Goal: Navigation & Orientation: Find specific page/section

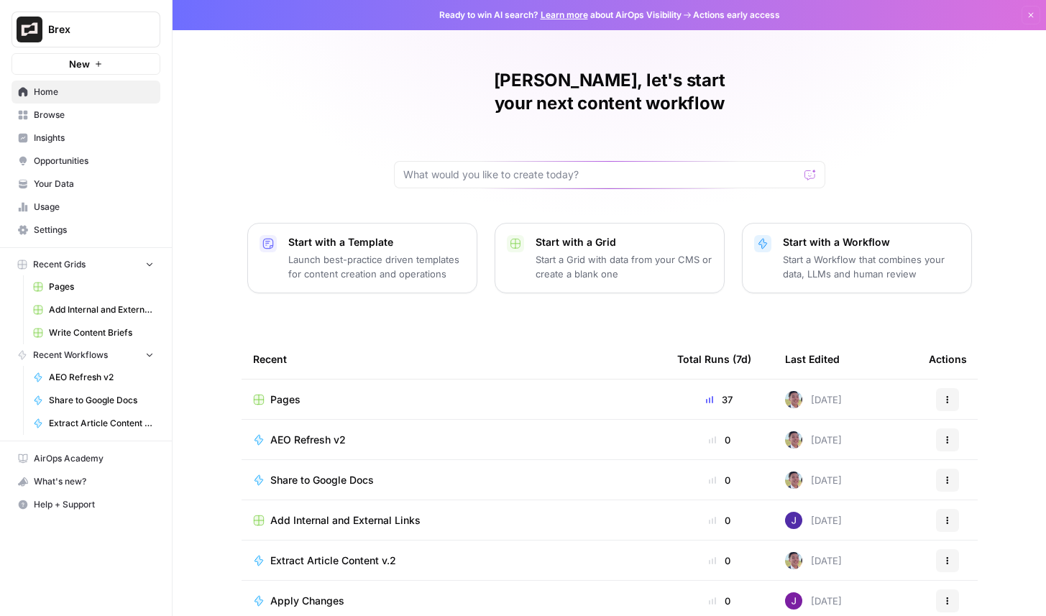
click at [78, 143] on span "Insights" at bounding box center [94, 138] width 120 height 13
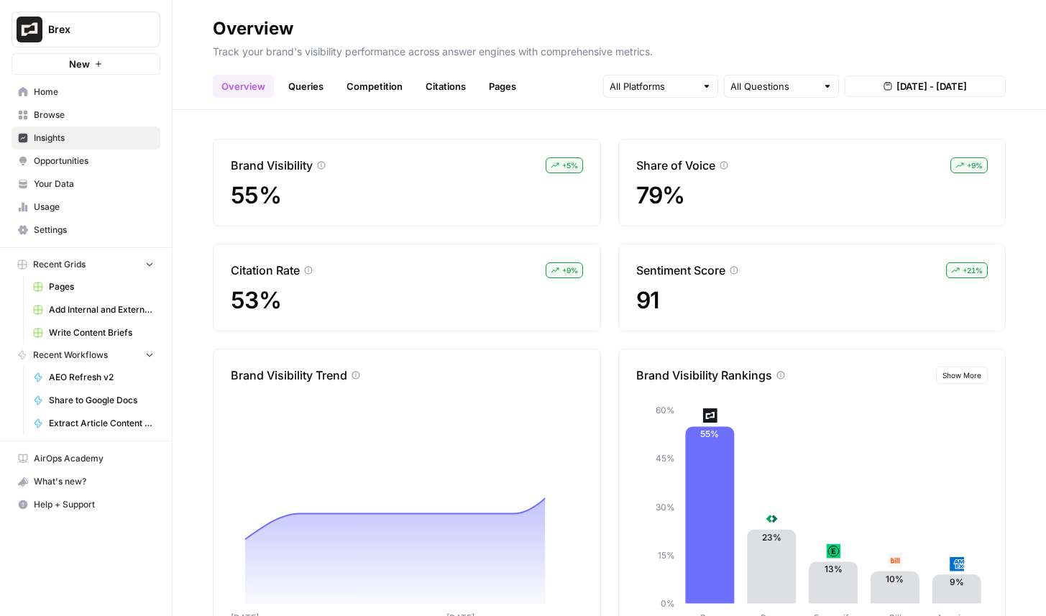
click at [73, 40] on button "Brex" at bounding box center [86, 30] width 149 height 36
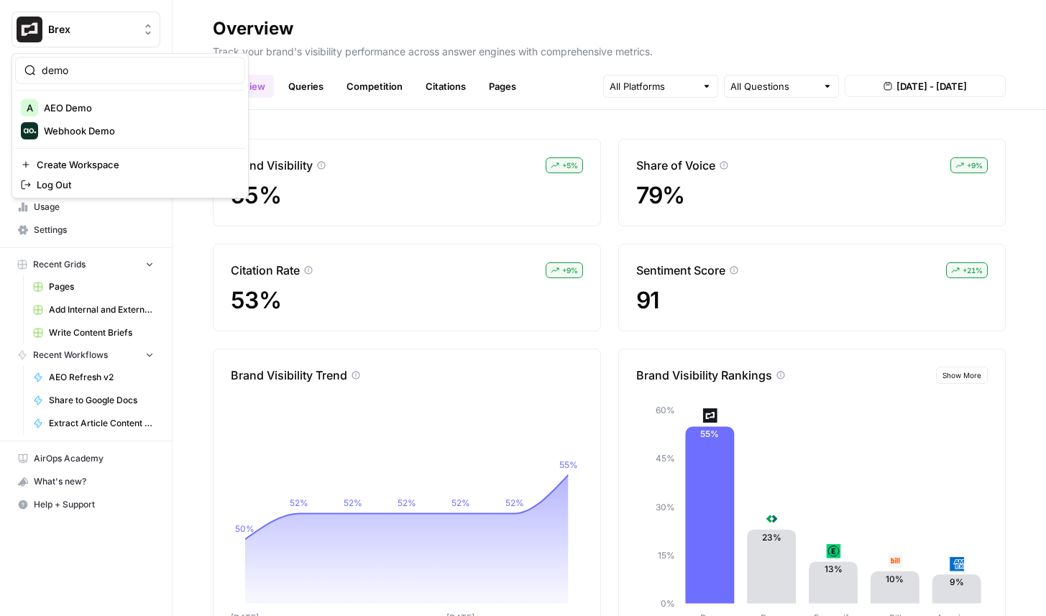
type input "demo"
click button "A AEO Demo" at bounding box center [130, 107] width 230 height 23
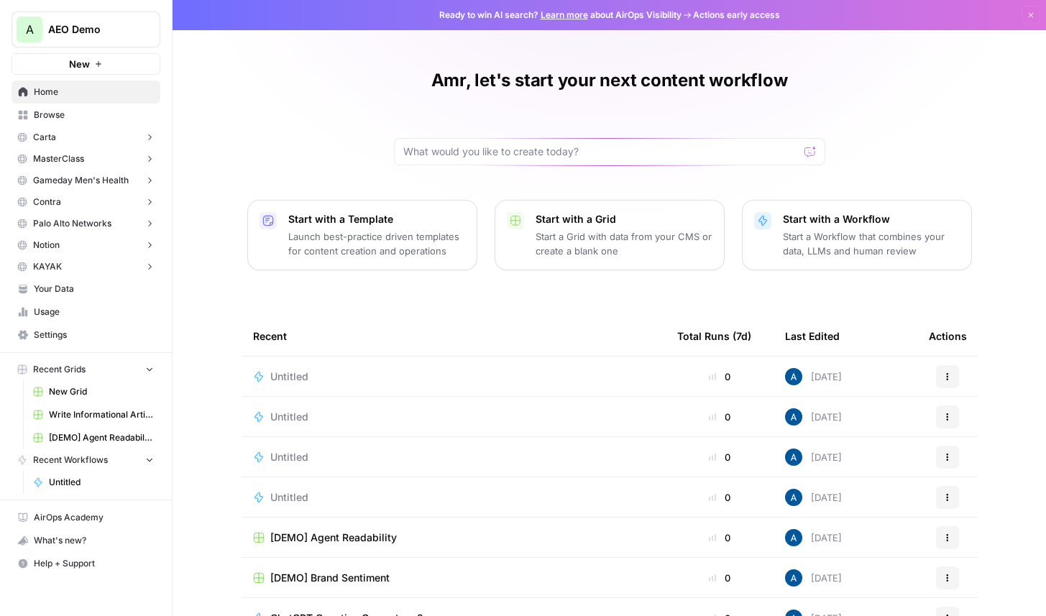
click at [76, 133] on button "Carta" at bounding box center [86, 138] width 149 height 22
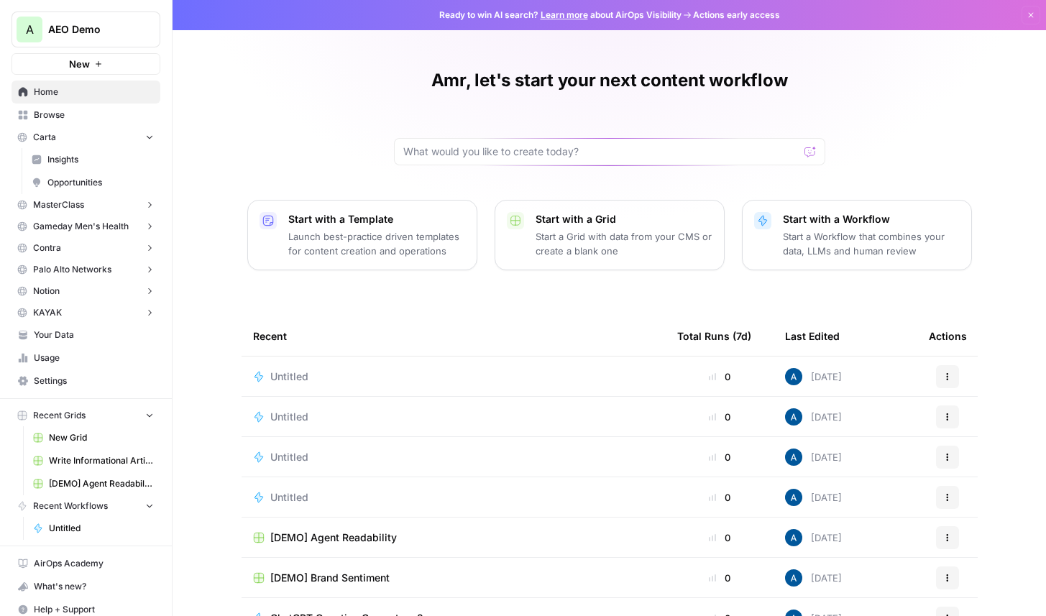
click at [97, 163] on span "Insights" at bounding box center [100, 159] width 106 height 13
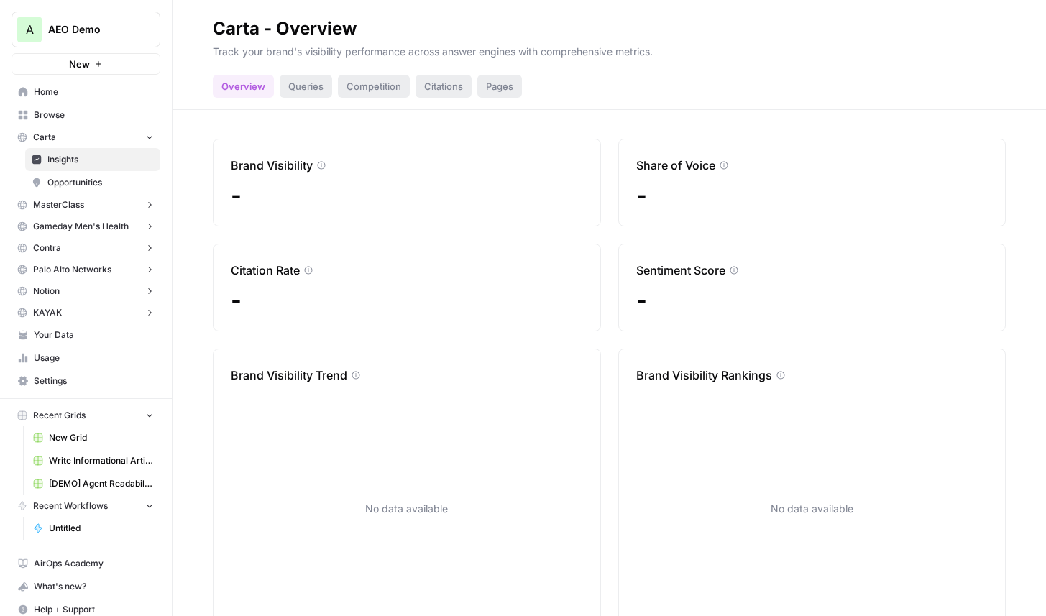
click at [87, 388] on link "Settings" at bounding box center [86, 381] width 149 height 23
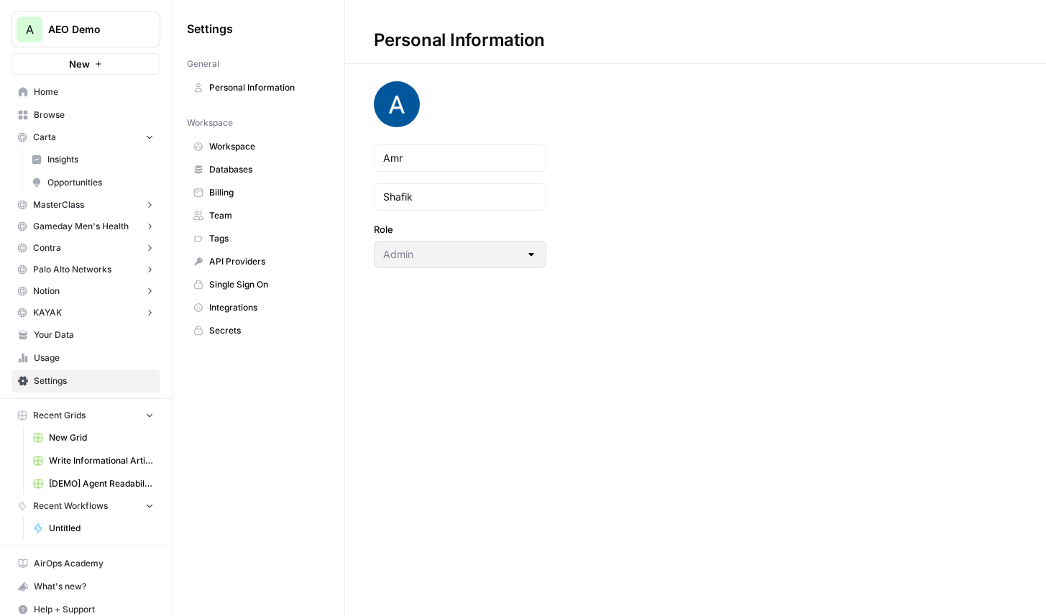
click at [275, 147] on span "Workspace" at bounding box center [266, 146] width 114 height 13
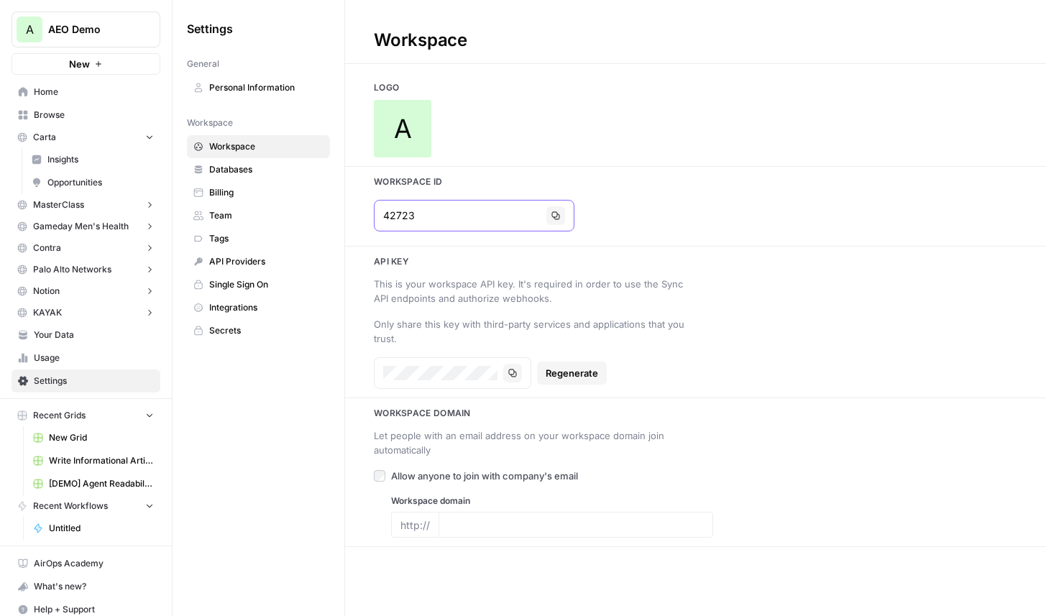
click at [552, 219] on icon "button" at bounding box center [556, 216] width 8 height 8
click at [104, 22] on span "AEO Demo" at bounding box center [91, 29] width 87 height 14
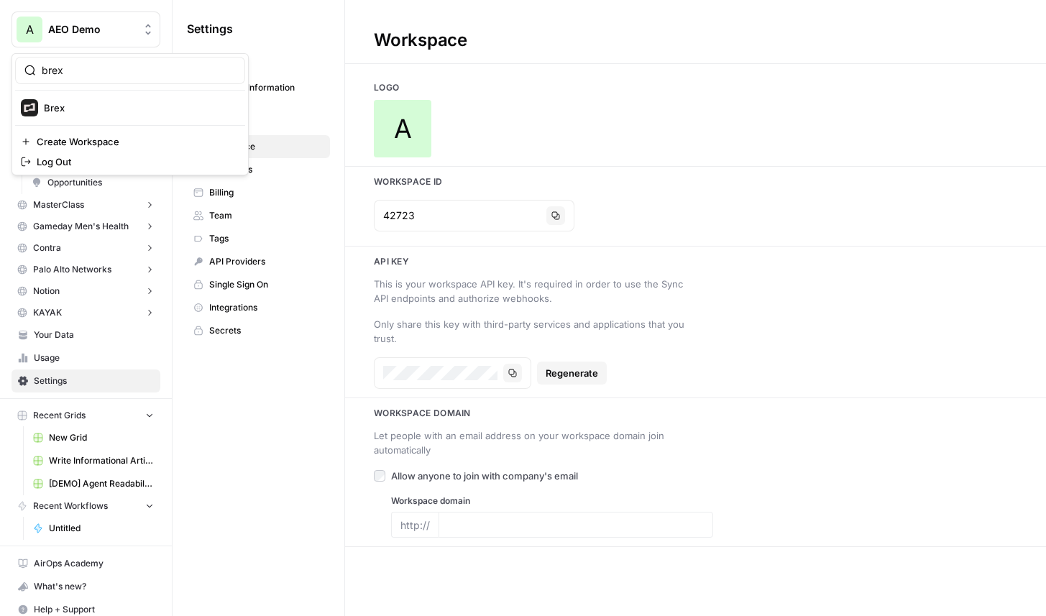
type input "brex"
click button "Brex" at bounding box center [130, 107] width 230 height 23
